Goal: Navigation & Orientation: Find specific page/section

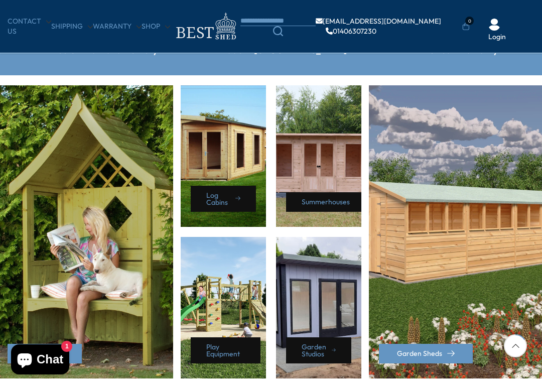
scroll to position [408, 0]
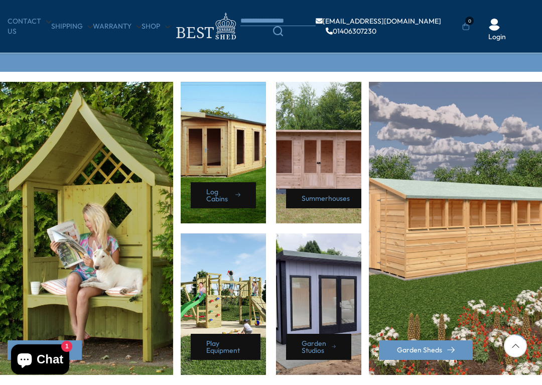
click at [337, 168] on div "Summerhouses" at bounding box center [318, 153] width 85 height 142
click at [325, 165] on div "Summerhouses" at bounding box center [318, 153] width 85 height 142
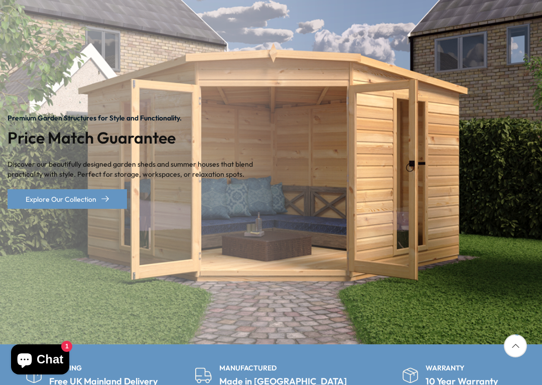
scroll to position [129, 0]
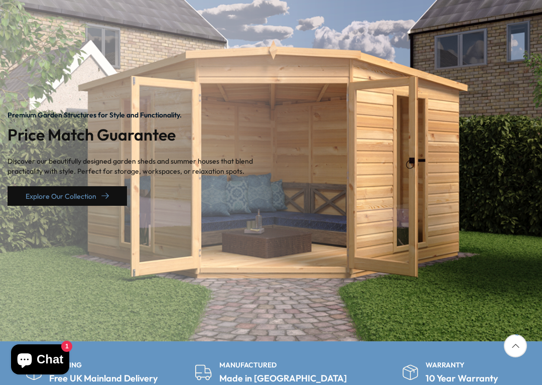
click at [90, 197] on link "Explore Our Collection" at bounding box center [68, 196] width 120 height 20
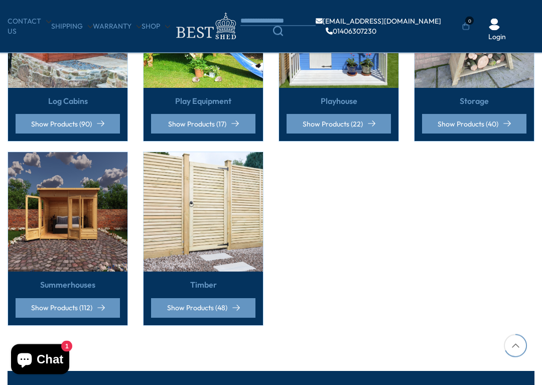
scroll to position [694, 0]
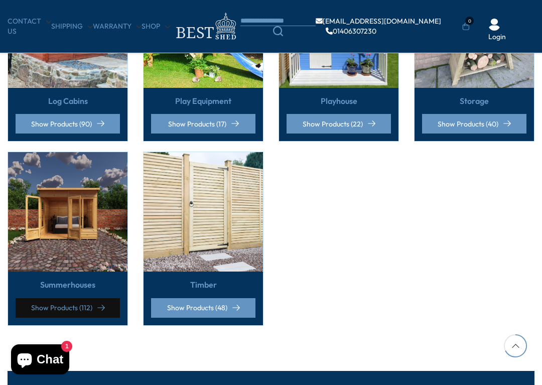
click at [81, 302] on link "Show Products (112)" at bounding box center [68, 308] width 104 height 20
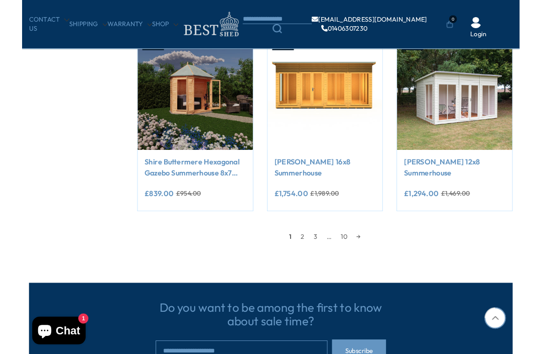
scroll to position [802, 0]
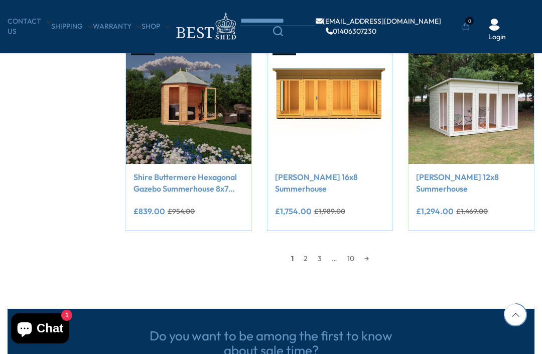
click at [374, 258] on link "→" at bounding box center [367, 258] width 15 height 15
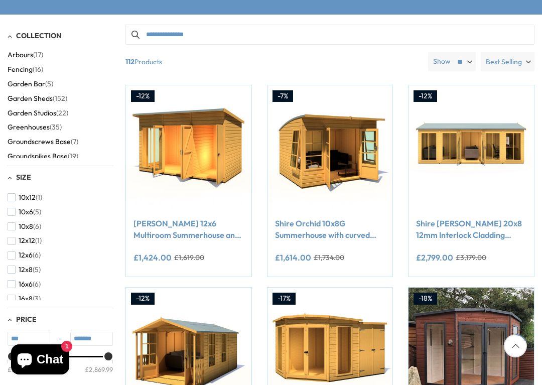
scroll to position [12, 0]
click at [17, 223] on button "10x8 (6)" at bounding box center [25, 228] width 34 height 15
